Goal: Find specific fact: Find specific fact

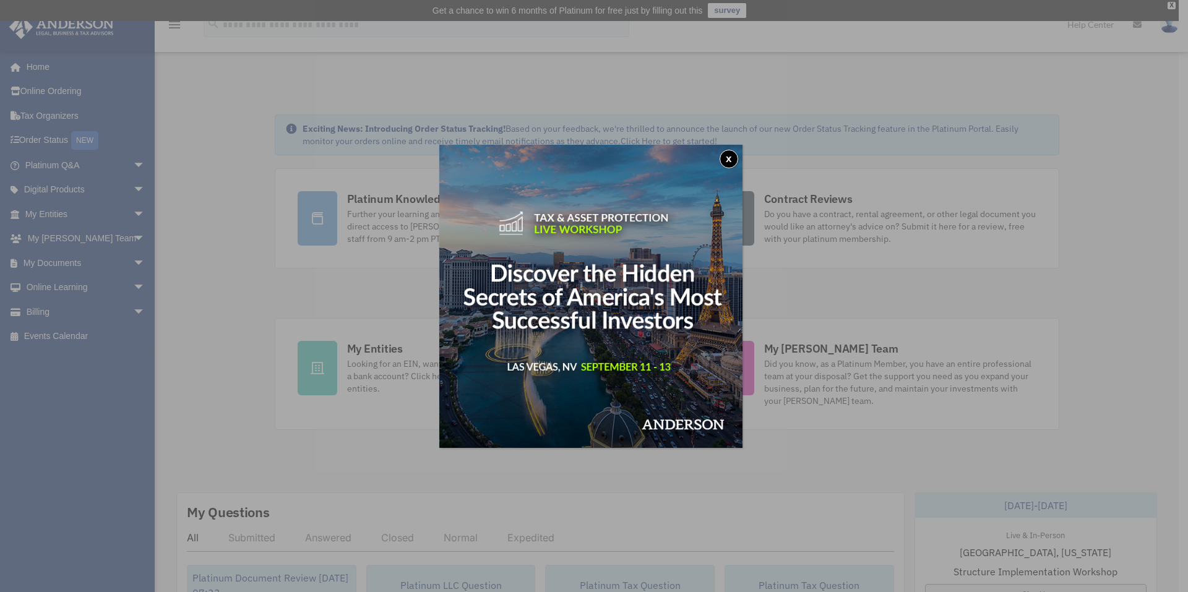
click at [82, 210] on div "x" at bounding box center [594, 296] width 1188 height 592
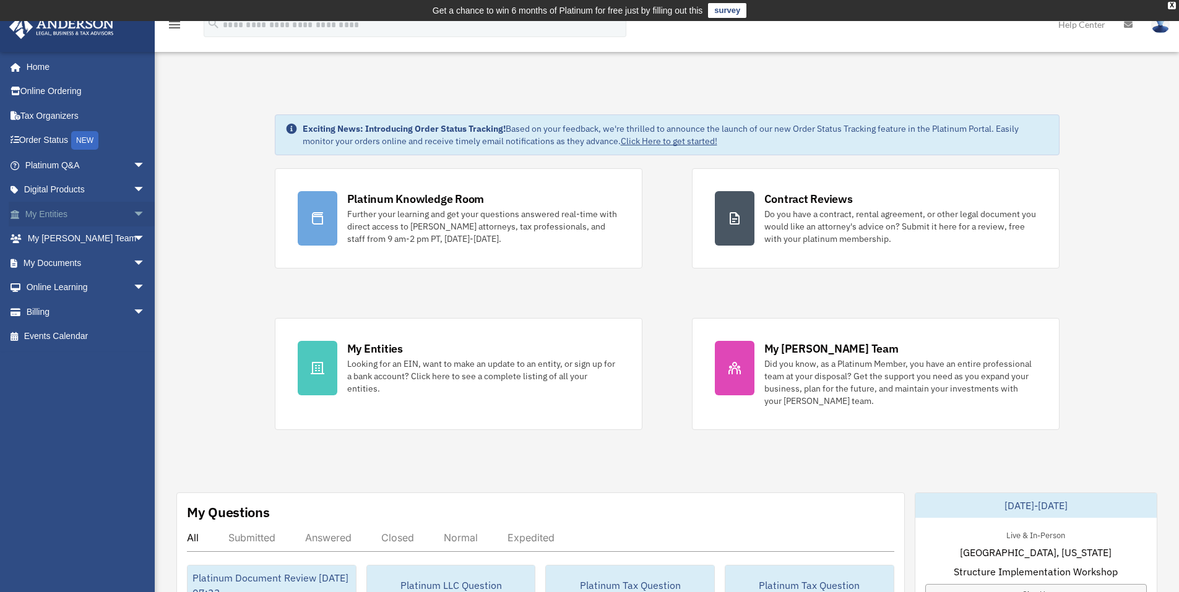
click at [94, 210] on link "My Entities arrow_drop_down" at bounding box center [86, 214] width 155 height 25
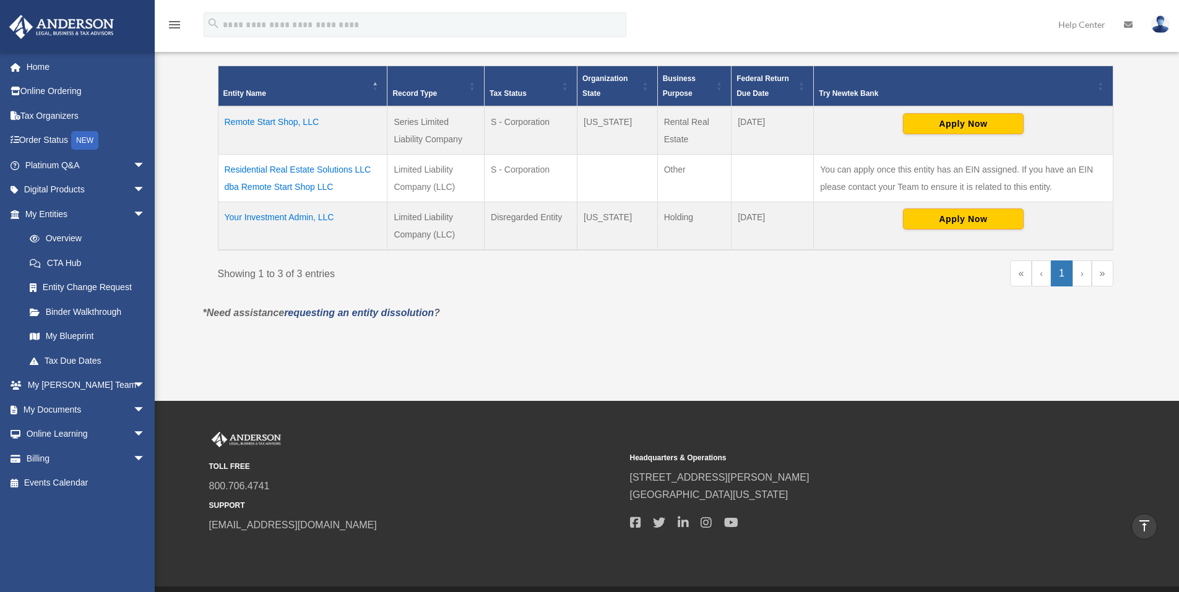
scroll to position [268, 0]
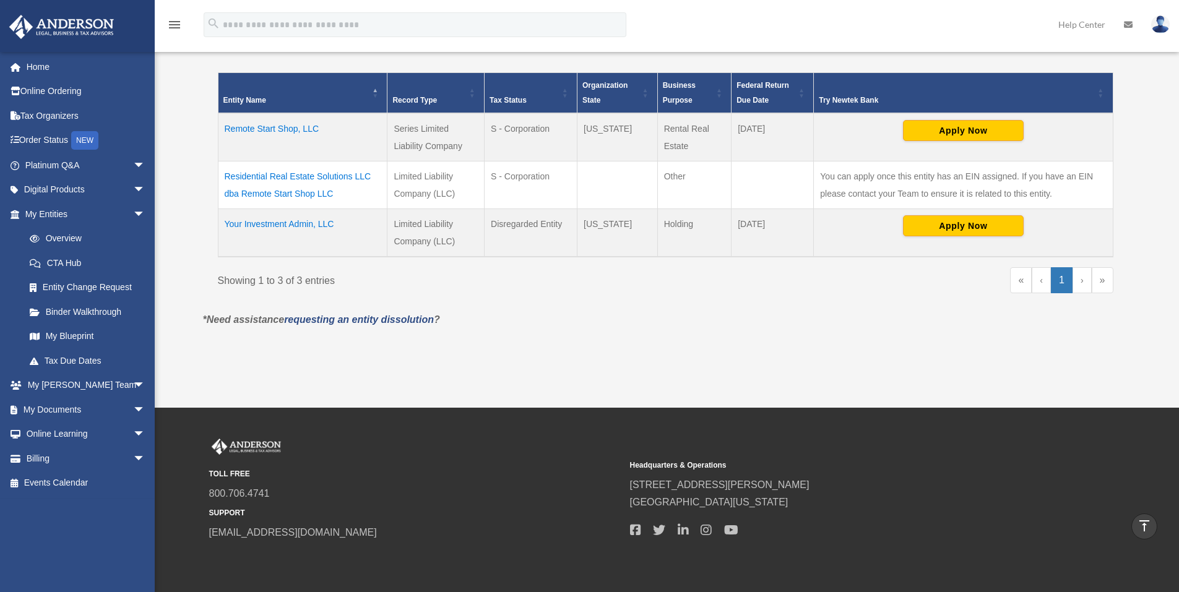
click at [296, 124] on td "Remote Start Shop, LLC" at bounding box center [303, 137] width 170 height 48
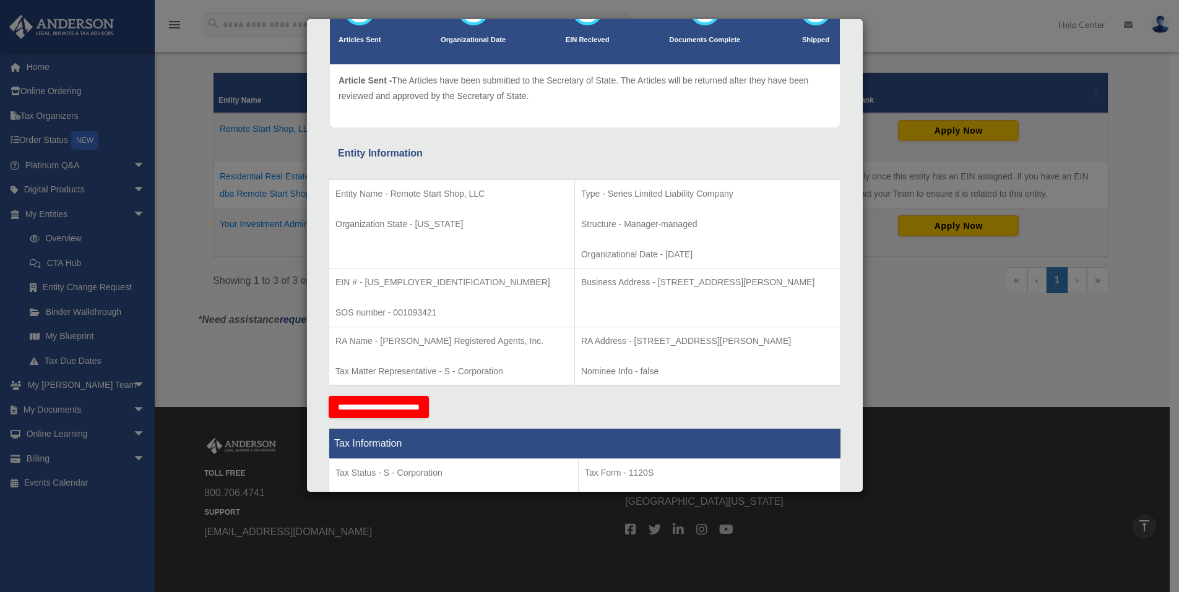
scroll to position [124, 0]
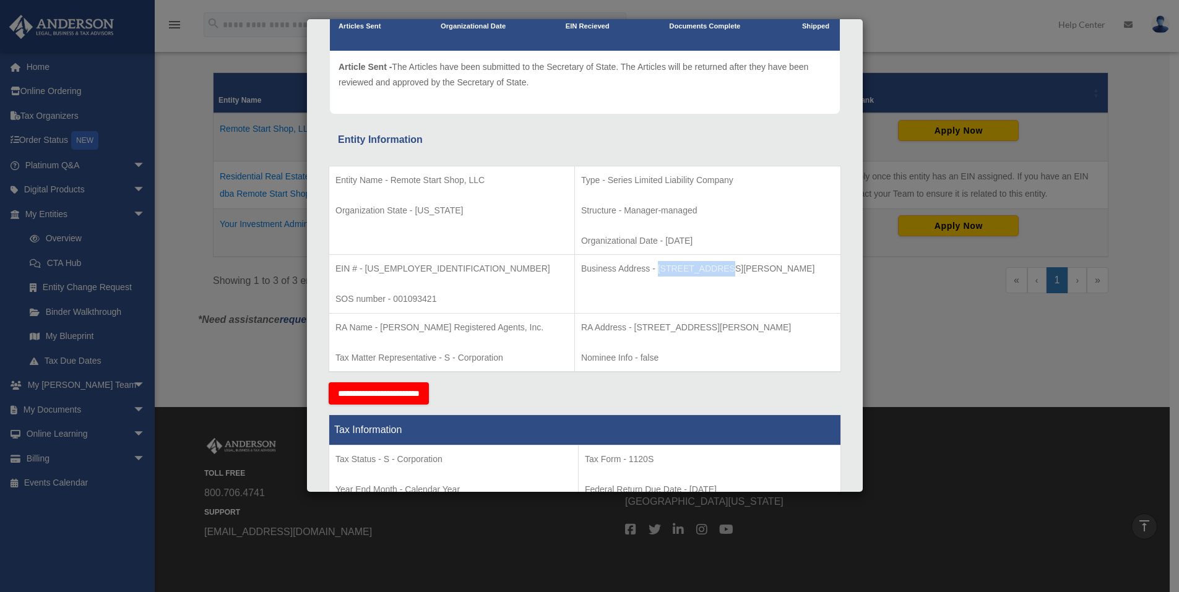
drag, startPoint x: 674, startPoint y: 269, endPoint x: 611, endPoint y: 265, distance: 62.6
click at [611, 265] on p "Business Address - [STREET_ADDRESS][PERSON_NAME]" at bounding box center [707, 268] width 253 height 15
copy p "[STREET_ADDRESS][PERSON_NAME]"
drag, startPoint x: 717, startPoint y: 267, endPoint x: 681, endPoint y: 272, distance: 36.2
click at [681, 272] on p "Business Address - [STREET_ADDRESS][PERSON_NAME]" at bounding box center [707, 268] width 253 height 15
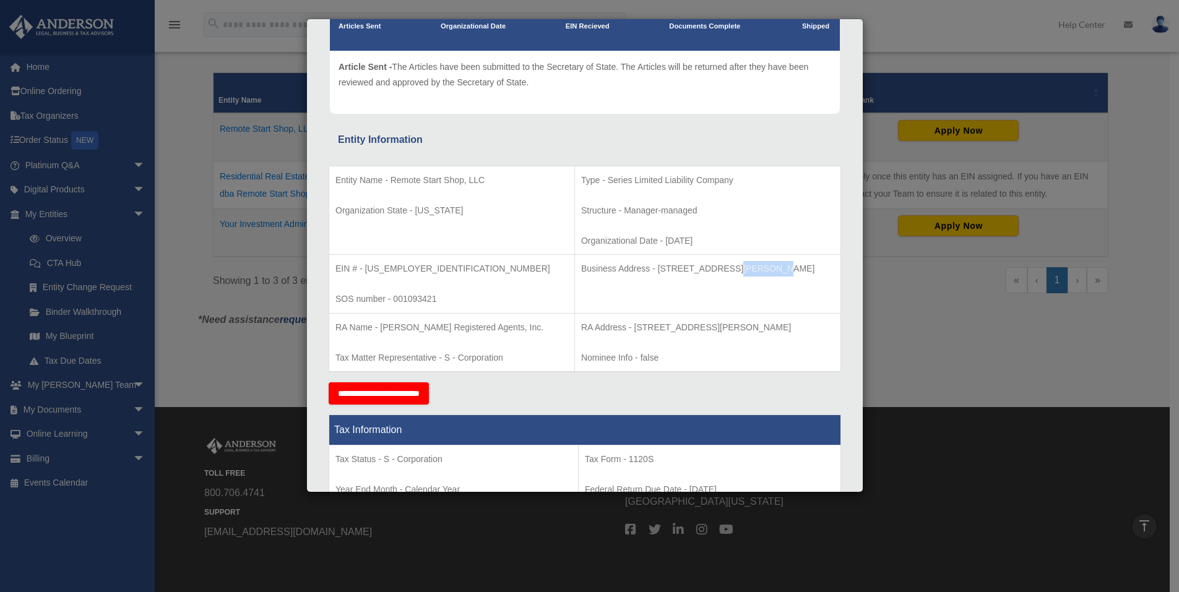
copy p "Suite 100"
